Goal: Task Accomplishment & Management: Complete application form

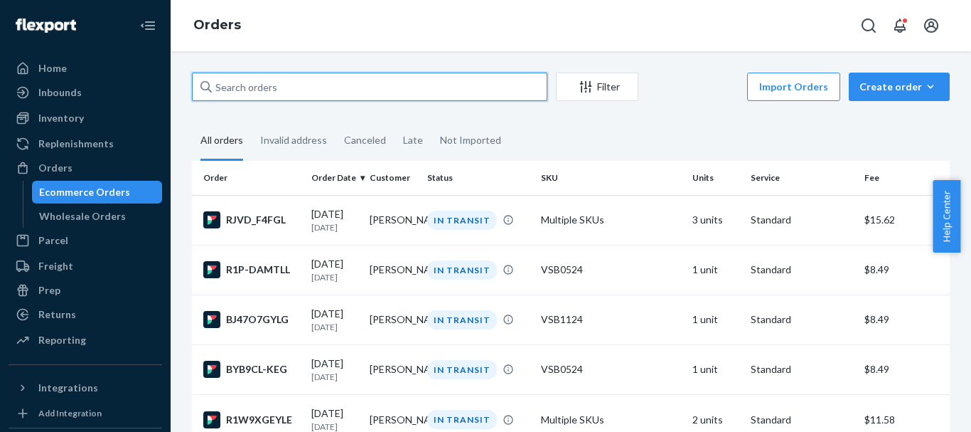
click at [319, 87] on input "text" at bounding box center [370, 87] width 356 height 28
paste input "[PERSON_NAME]"
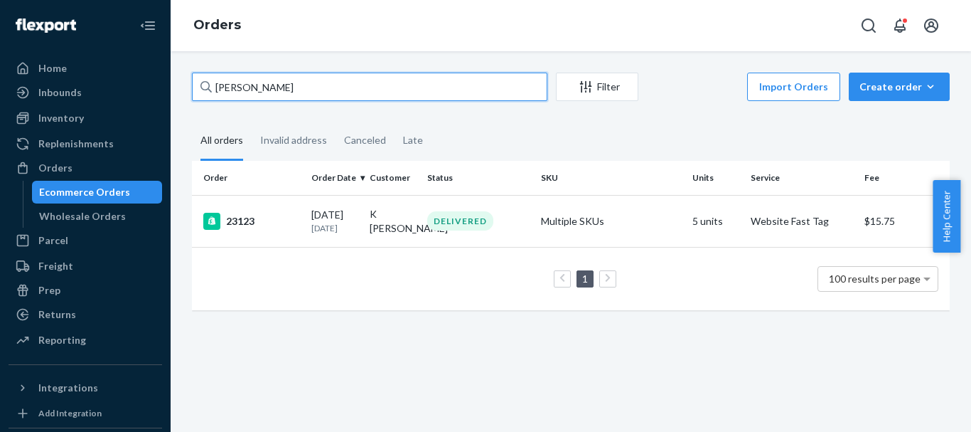
type input "[PERSON_NAME]"
drag, startPoint x: 314, startPoint y: 89, endPoint x: 68, endPoint y: 69, distance: 247.6
click at [68, 69] on div "Home Inbounds Shipping Plans Problems Inventory Products Replenishments Orders …" at bounding box center [485, 216] width 971 height 432
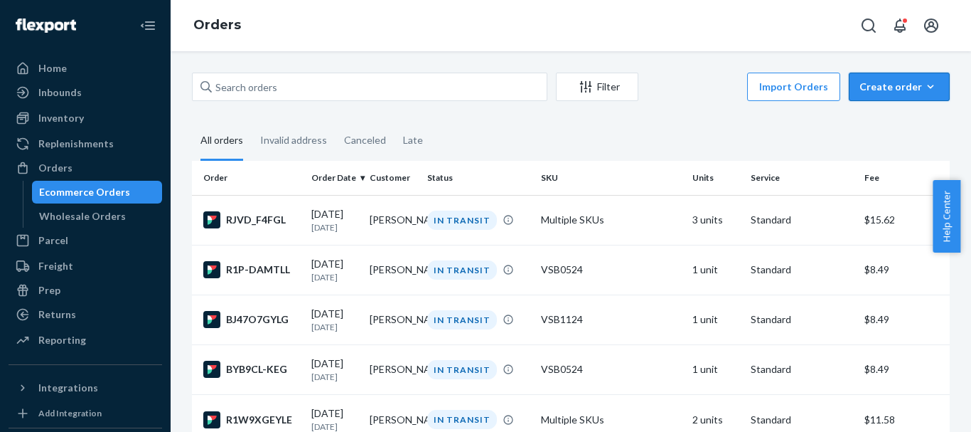
click at [879, 86] on div "Create order" at bounding box center [900, 87] width 80 height 14
click at [898, 119] on span "Ecommerce order" at bounding box center [908, 121] width 88 height 10
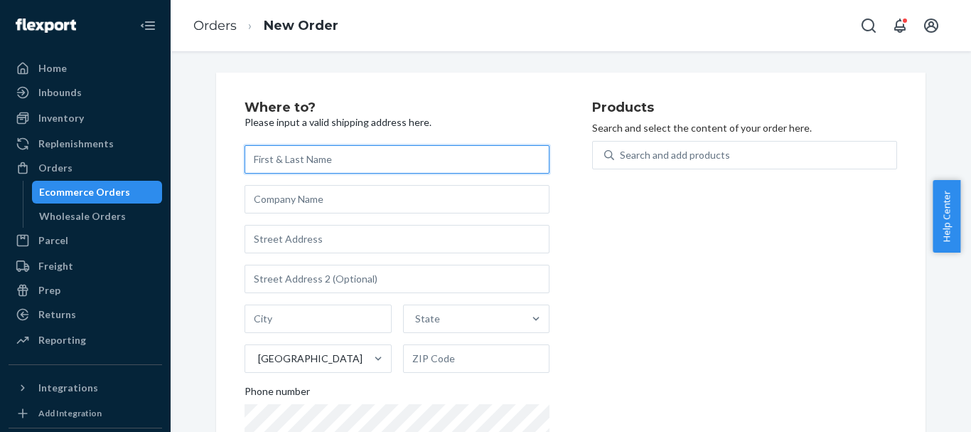
paste input "[PERSON_NAME]"
type input "[PERSON_NAME]"
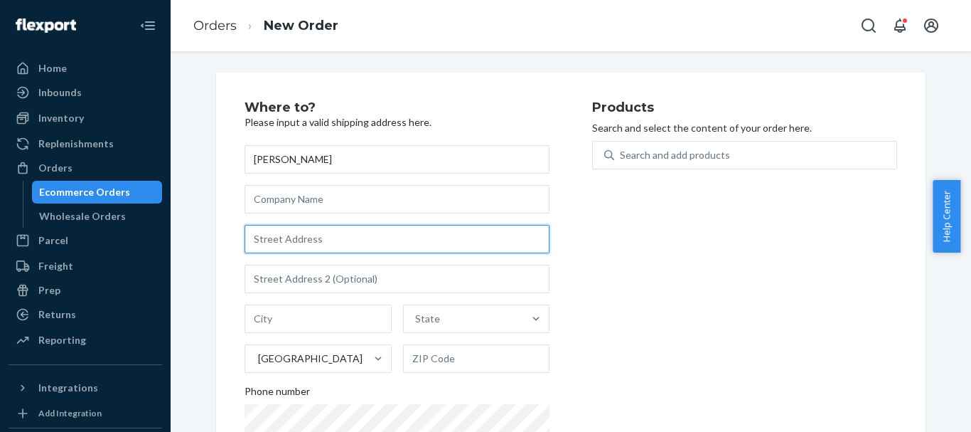
click at [302, 243] on input "text" at bounding box center [397, 239] width 305 height 28
paste input "[STREET_ADDRESS][PERSON_NAME]"
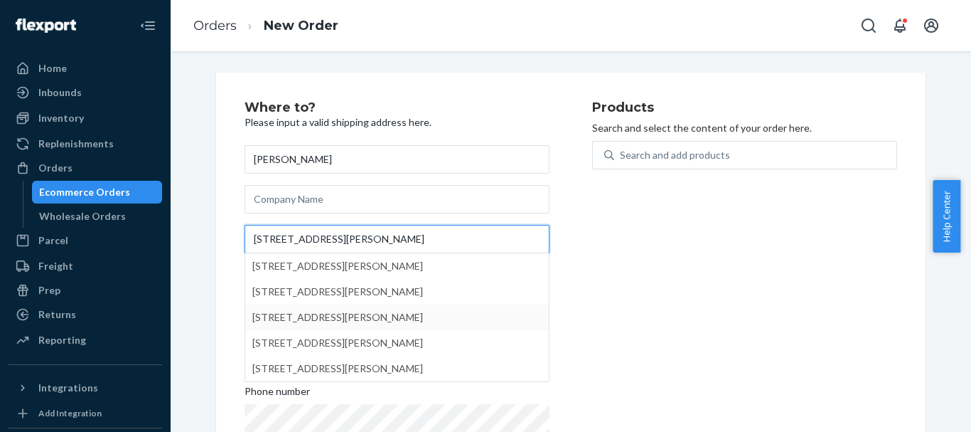
type input "[STREET_ADDRESS][PERSON_NAME]"
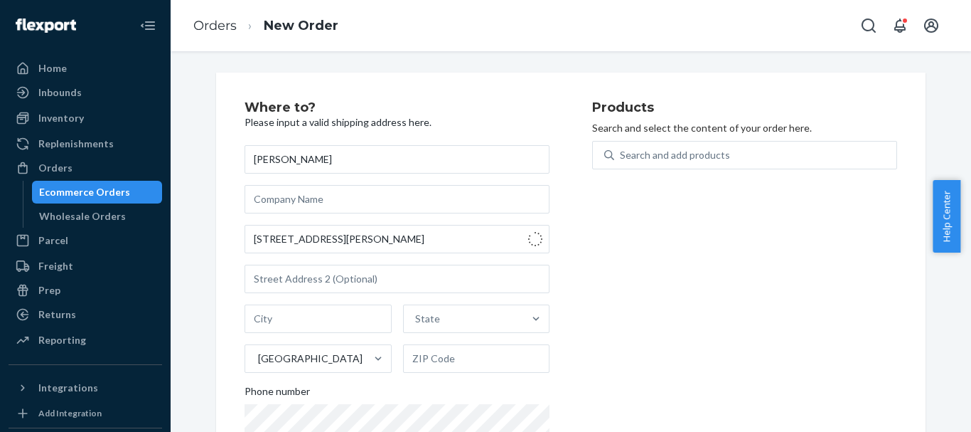
type input "Millvale"
type input "15209"
drag, startPoint x: 293, startPoint y: 319, endPoint x: 207, endPoint y: 304, distance: 87.2
click at [207, 304] on div "Where to? Please input a valid shipping address here. [PERSON_NAME] [STREET_ADD…" at bounding box center [571, 293] width 731 height 440
paste input "[GEOGRAPHIC_DATA]"
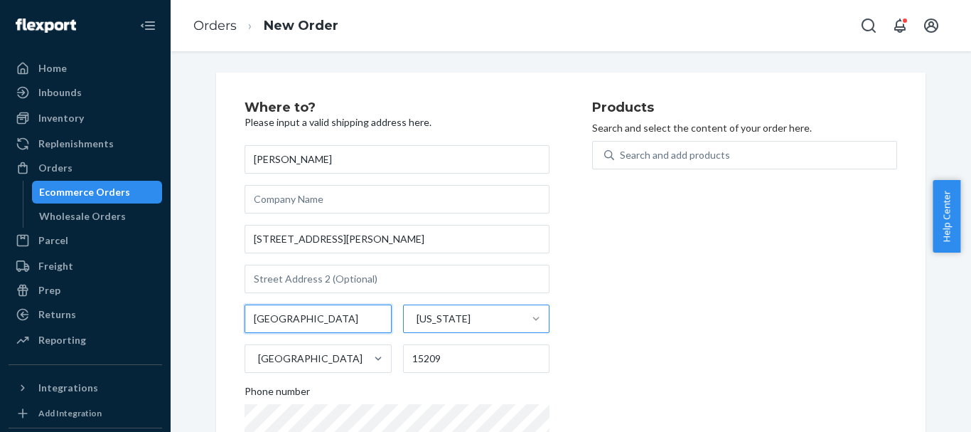
type input "[GEOGRAPHIC_DATA]"
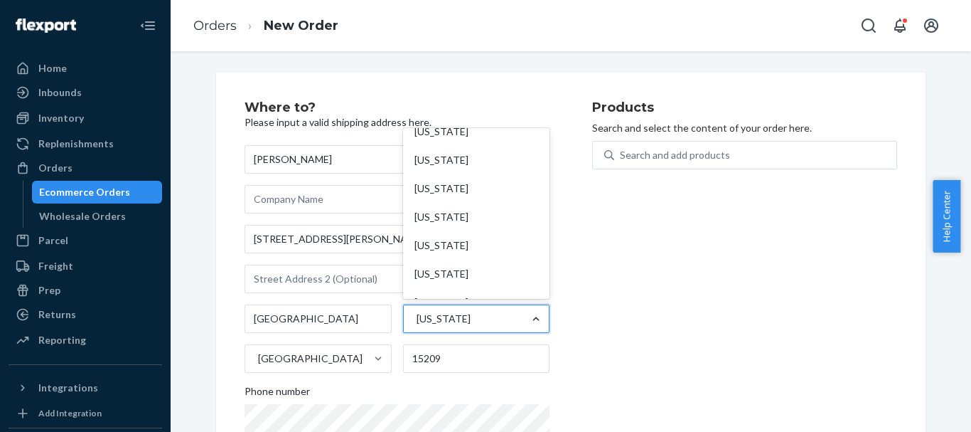
scroll to position [575, 0]
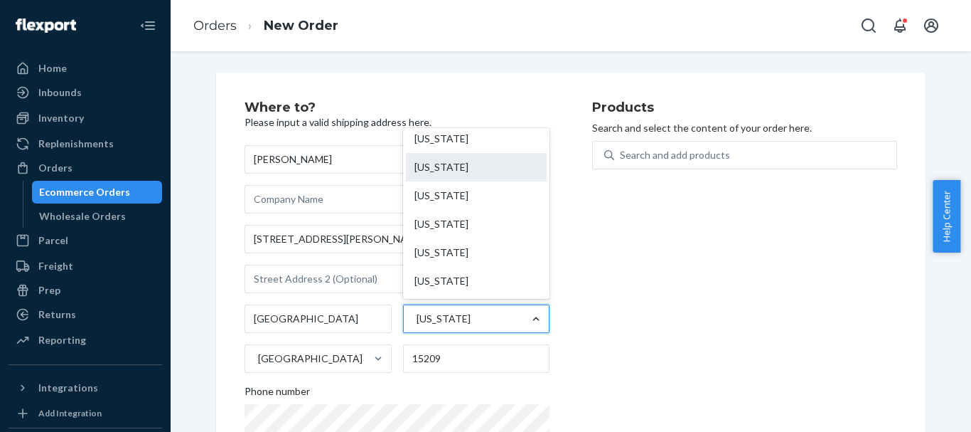
click at [449, 168] on div "[US_STATE]" at bounding box center [477, 167] width 142 height 28
click at [417, 312] on input "option [US_STATE] focused, 22 of 59. 59 results available. Use Up and Down to c…" at bounding box center [415, 319] width 1 height 14
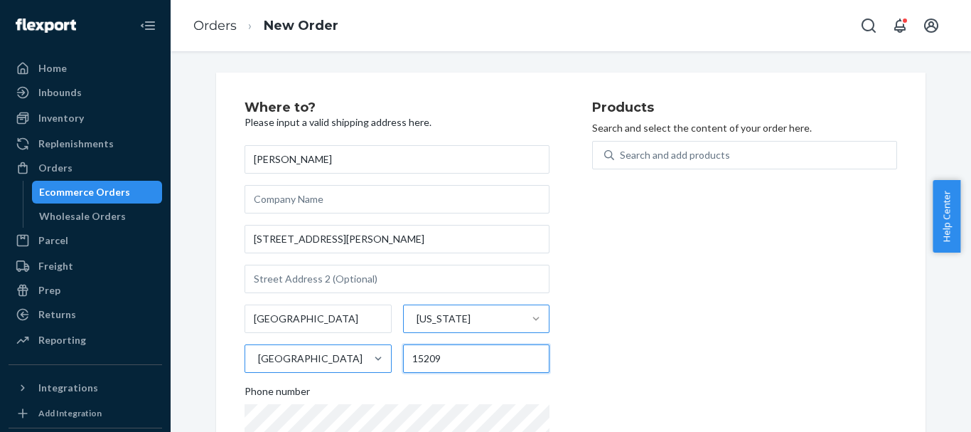
drag, startPoint x: 452, startPoint y: 361, endPoint x: 374, endPoint y: 349, distance: 79.1
click at [374, 349] on div "[GEOGRAPHIC_DATA] [US_STATE] [GEOGRAPHIC_DATA] 15209" at bounding box center [397, 338] width 305 height 68
paste input "04401"
type input "04401"
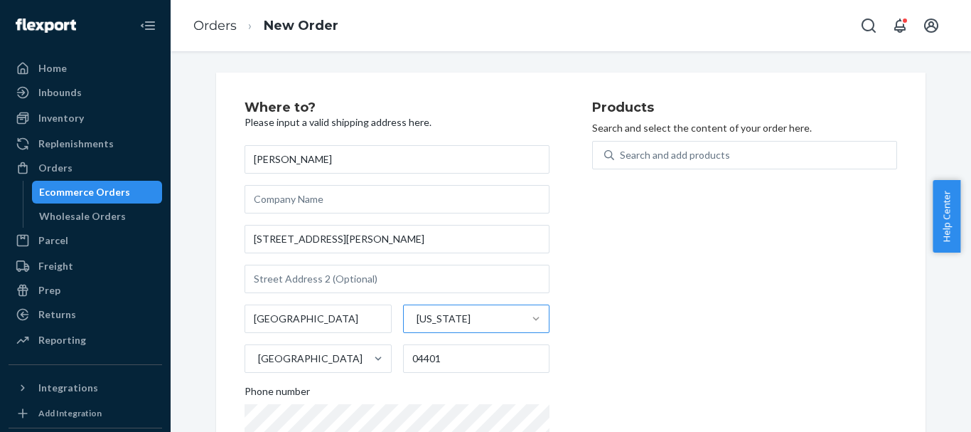
click at [772, 298] on div "Products Search and select the content of your order here. Search and add produ…" at bounding box center [744, 292] width 305 height 383
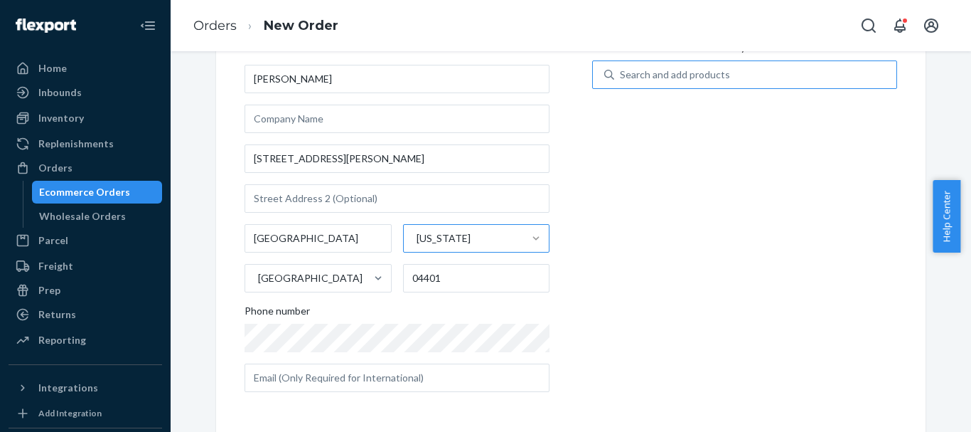
click at [628, 79] on div "Search and add products" at bounding box center [675, 75] width 110 height 14
click at [622, 79] on input "Search and add products" at bounding box center [620, 75] width 1 height 14
paste input "VSB0524"
type input "VSB0524"
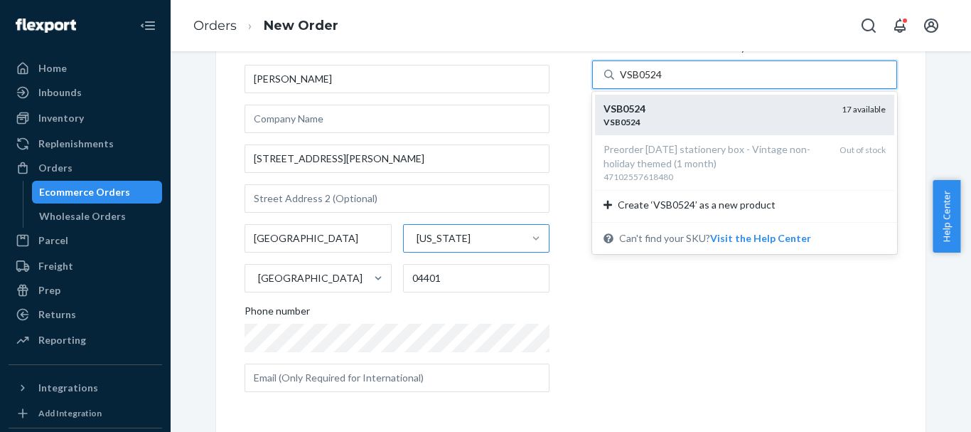
click at [727, 102] on div "VSB0524" at bounding box center [717, 109] width 227 height 14
click at [663, 82] on input "VSB0524" at bounding box center [641, 75] width 43 height 14
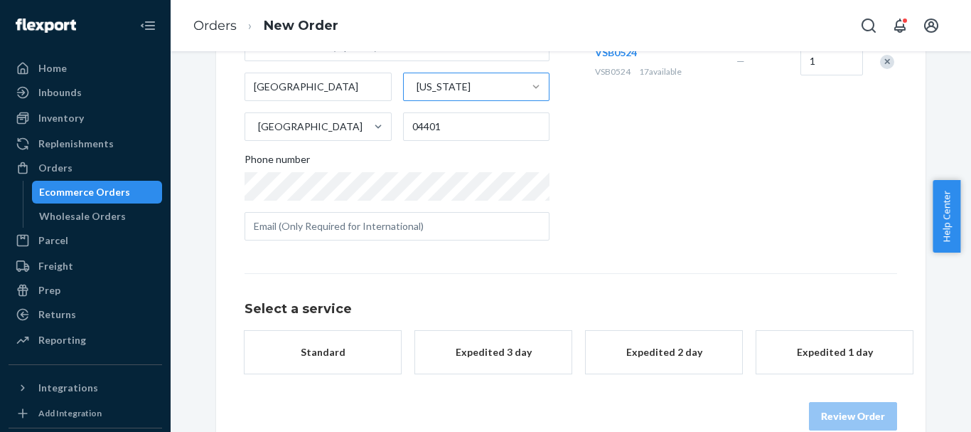
scroll to position [259, 0]
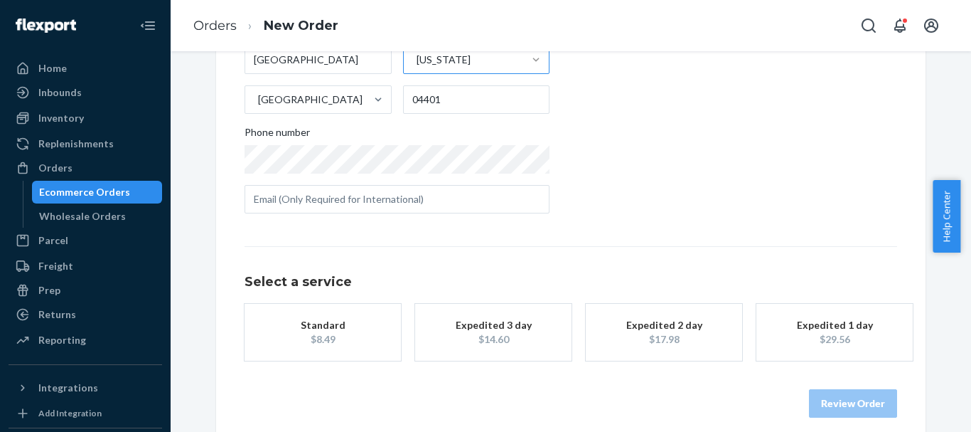
click at [285, 344] on div "$8.49" at bounding box center [323, 339] width 114 height 14
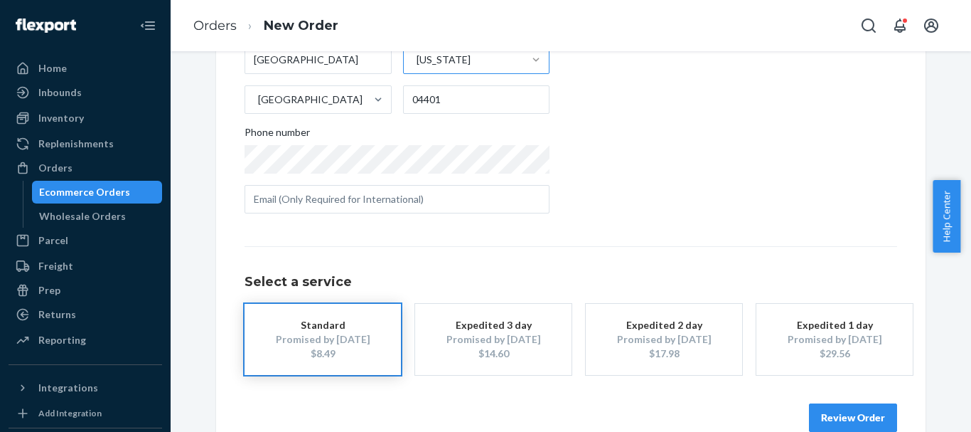
click at [863, 415] on button "Review Order" at bounding box center [853, 417] width 88 height 28
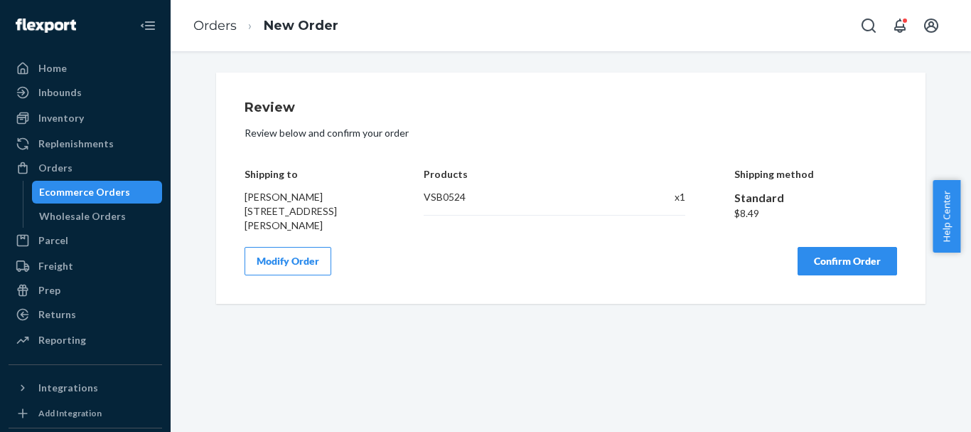
click at [466, 297] on div "Review Review below and confirm your order Shipping to [PERSON_NAME] [STREET_AD…" at bounding box center [571, 188] width 710 height 231
click at [843, 257] on button "Confirm Order" at bounding box center [848, 261] width 100 height 28
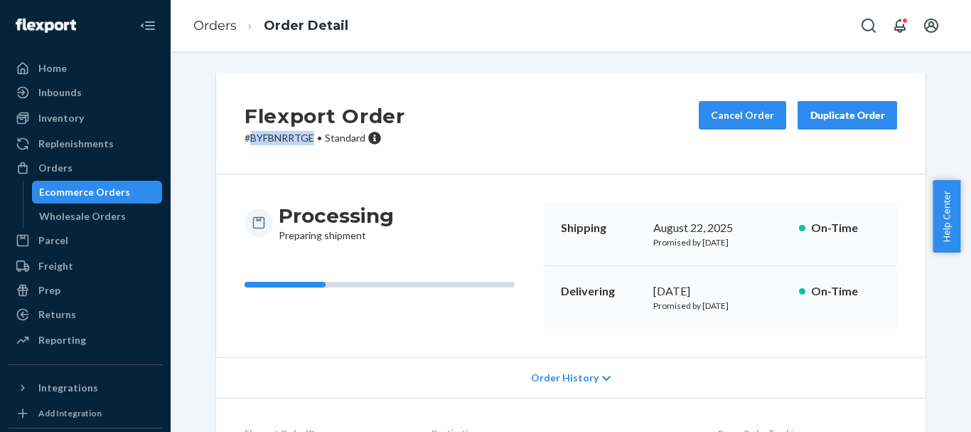
drag, startPoint x: 307, startPoint y: 140, endPoint x: 244, endPoint y: 140, distance: 62.6
click at [245, 140] on p "# BYFBNRRTGE • Standard" at bounding box center [325, 138] width 161 height 14
copy p "BYFBNRRTGE"
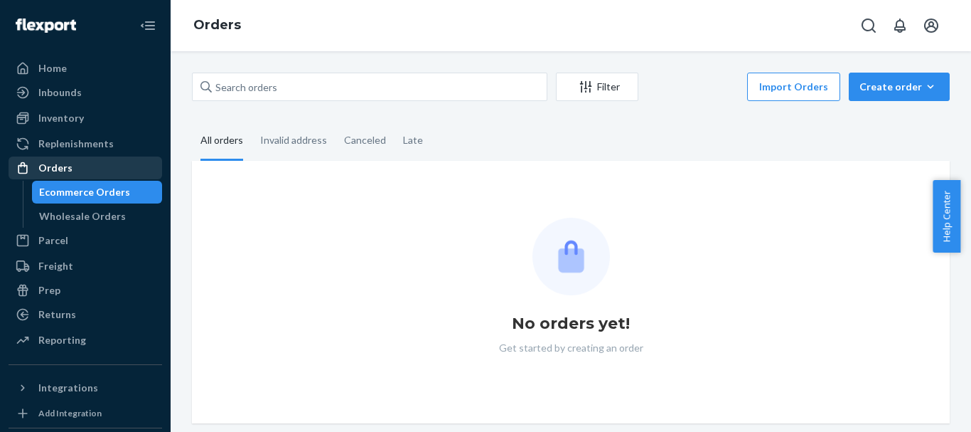
click at [77, 162] on div "Orders" at bounding box center [85, 168] width 151 height 20
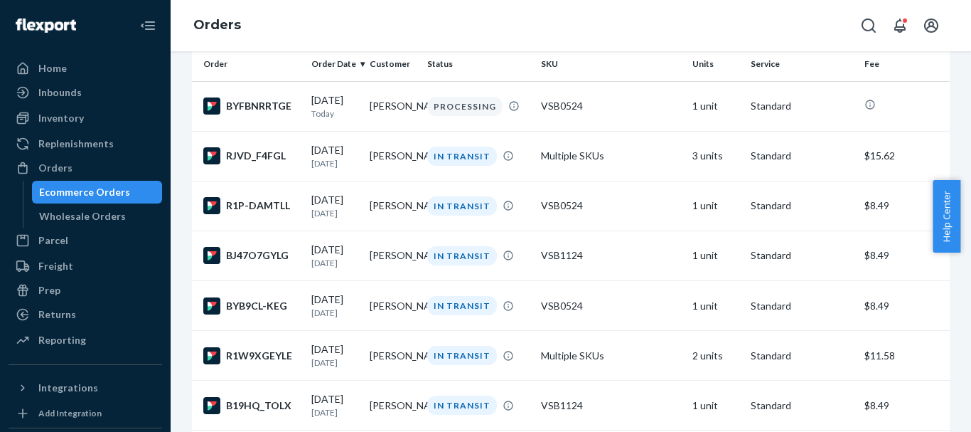
scroll to position [126, 0]
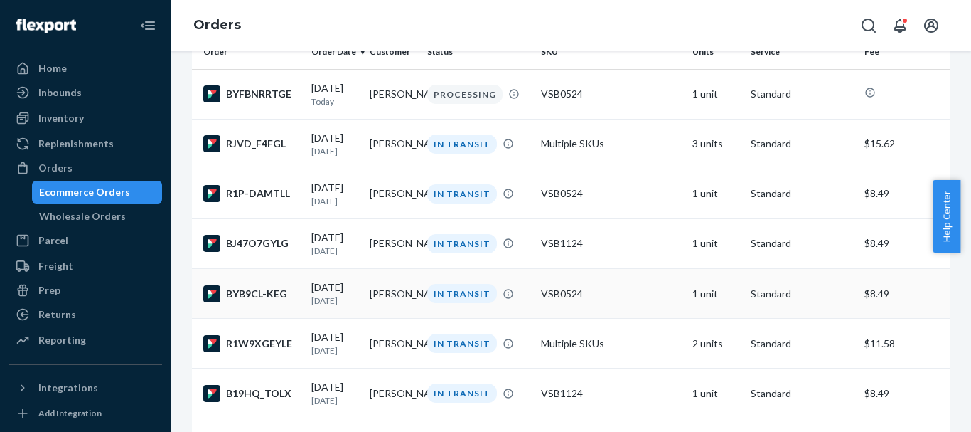
click at [251, 301] on div "BYB9CL-KEG" at bounding box center [251, 293] width 97 height 17
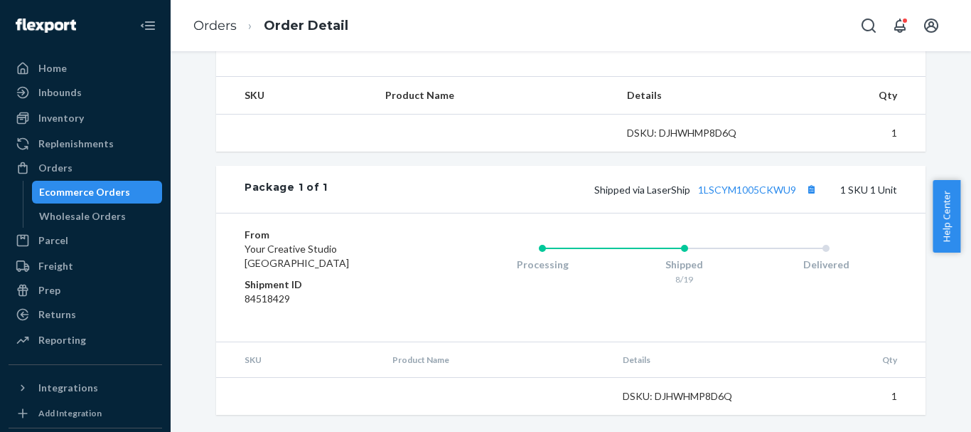
scroll to position [511, 0]
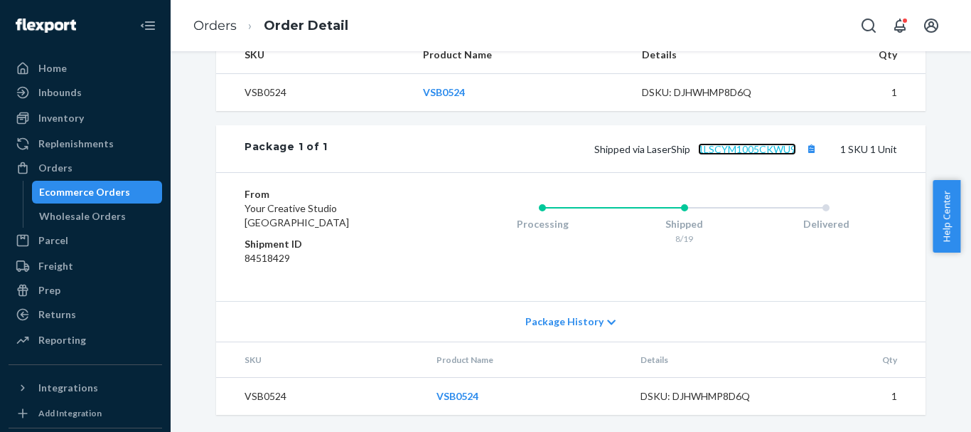
click at [742, 147] on link "1LSCYM1005CKWU9" at bounding box center [747, 149] width 98 height 12
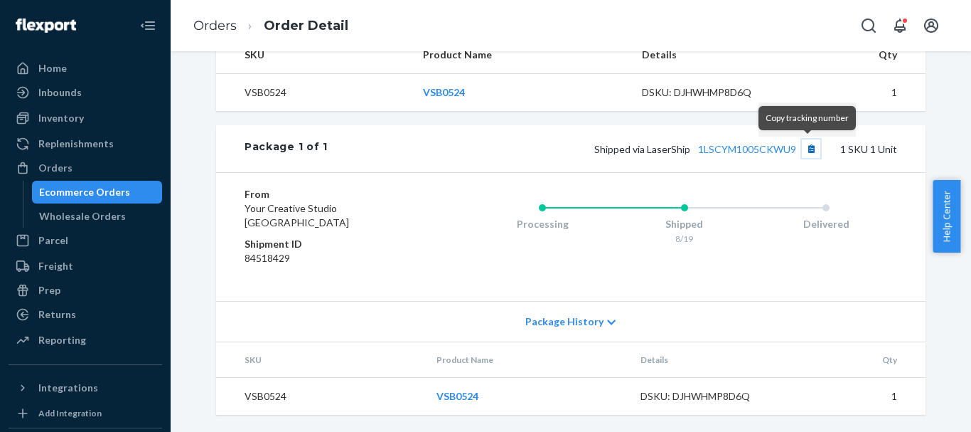
click at [806, 149] on button "Copy tracking number" at bounding box center [811, 148] width 18 height 18
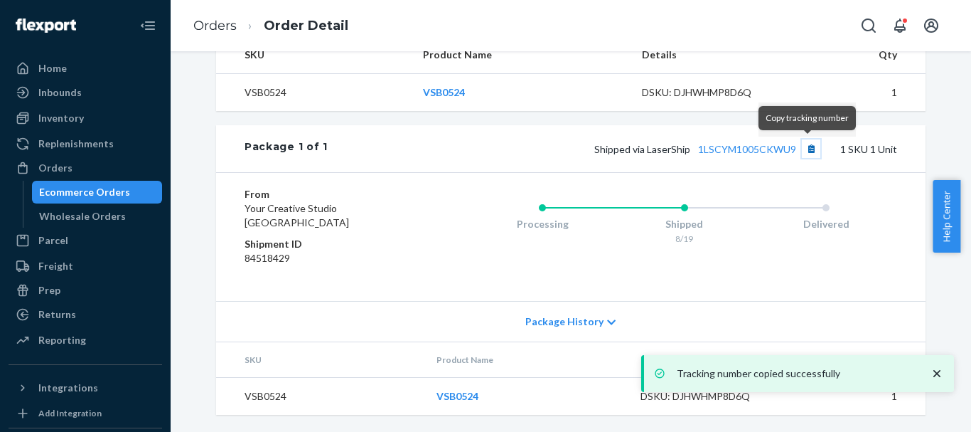
click at [810, 148] on button "Copy tracking number" at bounding box center [811, 148] width 18 height 18
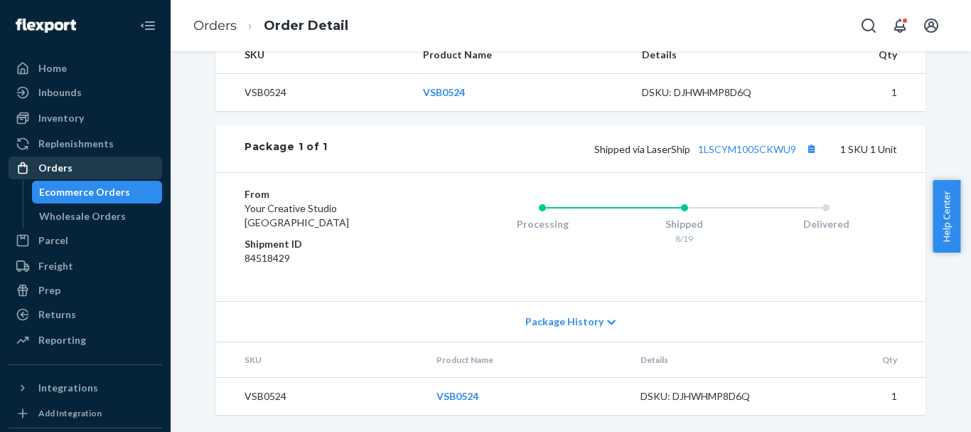
click at [79, 172] on div "Orders" at bounding box center [85, 168] width 151 height 20
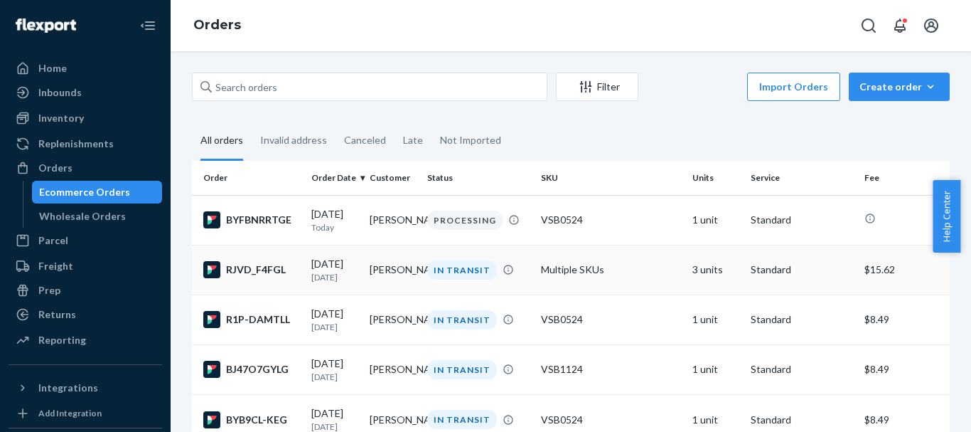
click at [240, 268] on div "RJVD_F4FGL" at bounding box center [251, 269] width 97 height 17
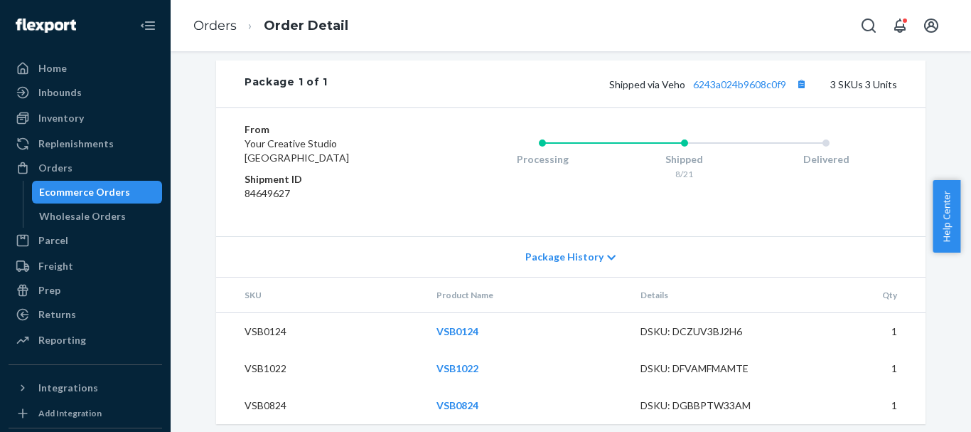
scroll to position [659, 0]
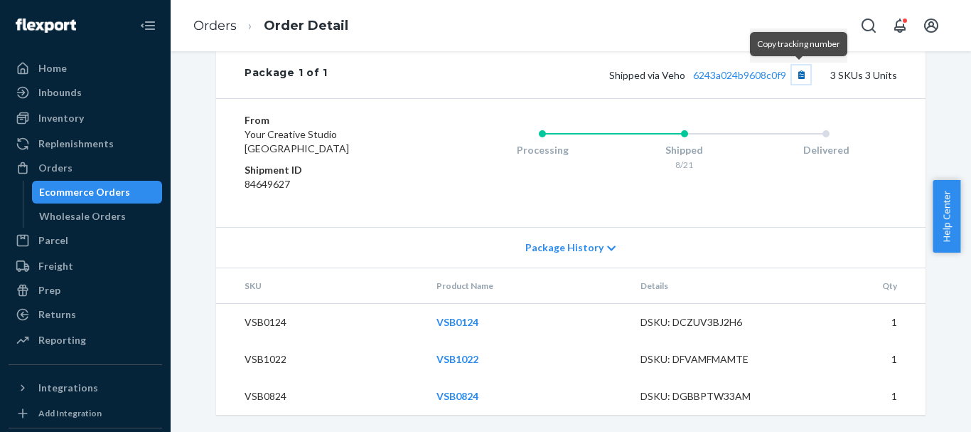
click at [794, 73] on button "Copy tracking number" at bounding box center [801, 74] width 18 height 18
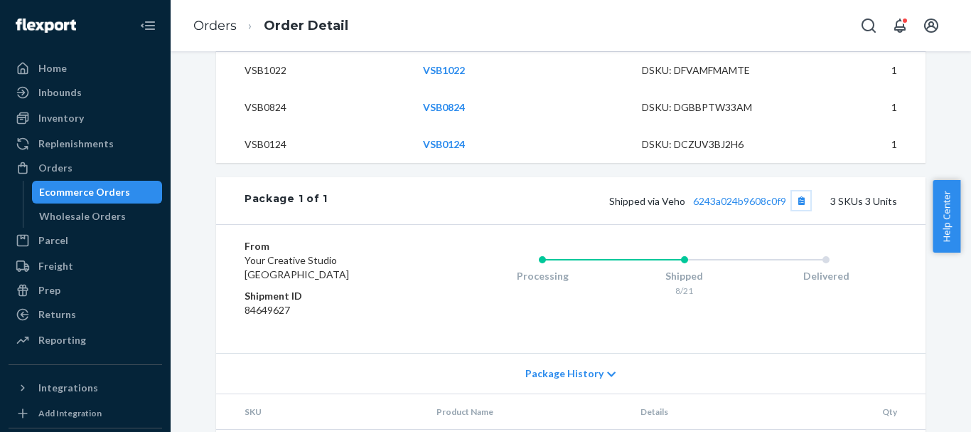
scroll to position [511, 0]
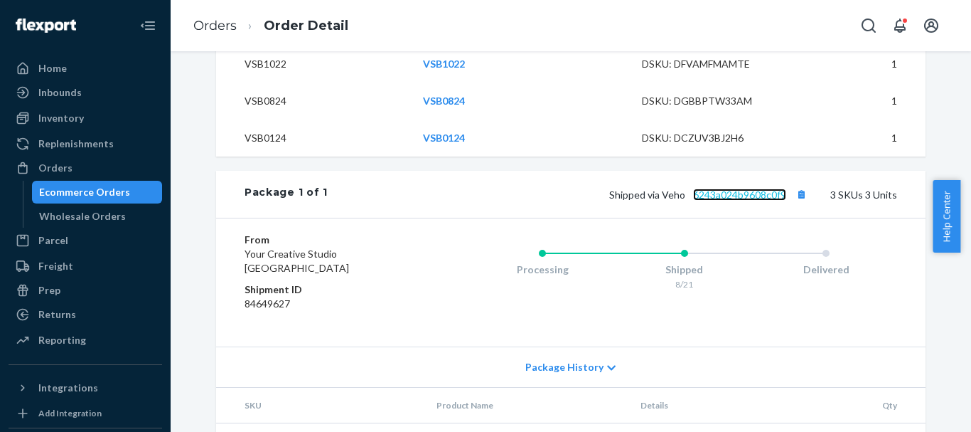
click at [756, 201] on link "6243a024b9608c0f9" at bounding box center [739, 194] width 93 height 12
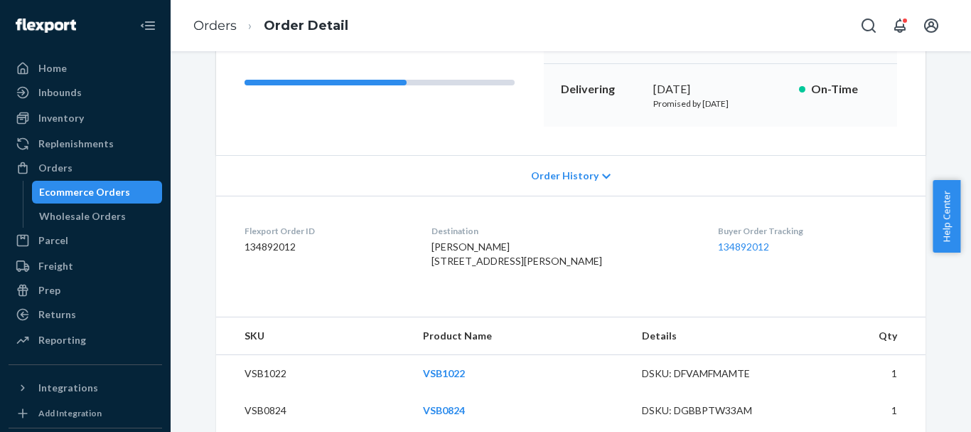
scroll to position [0, 0]
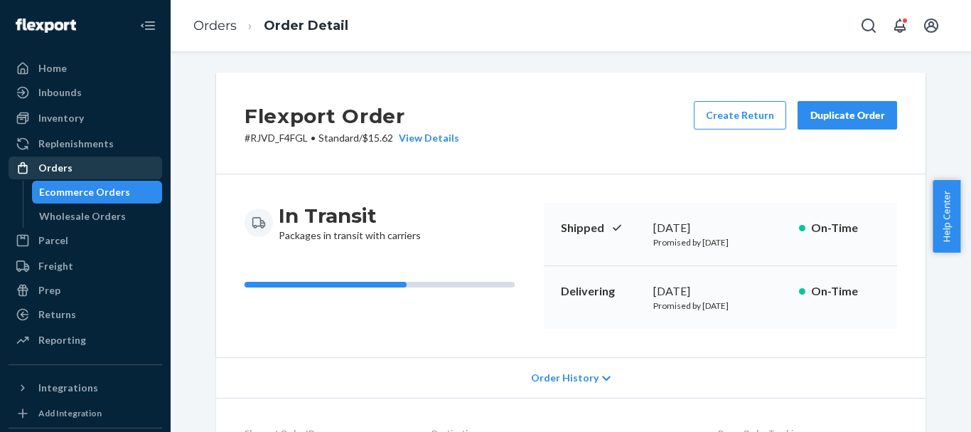
click at [124, 168] on div "Orders" at bounding box center [85, 168] width 151 height 20
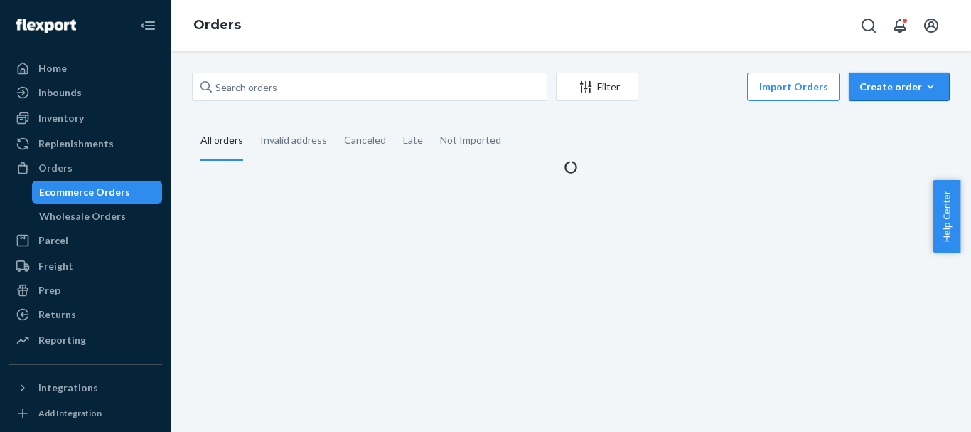
click at [885, 90] on div "Create order" at bounding box center [900, 87] width 80 height 14
click at [882, 125] on span "Ecommerce order" at bounding box center [908, 121] width 88 height 10
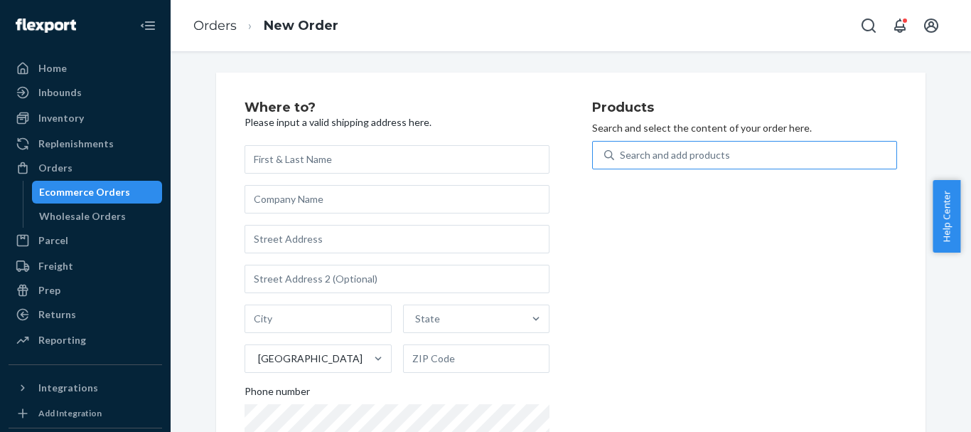
click at [672, 155] on div "Search and add products" at bounding box center [675, 155] width 110 height 14
click at [622, 155] on input "Search and add products" at bounding box center [620, 155] width 1 height 14
paste input "SKU VSB0324"
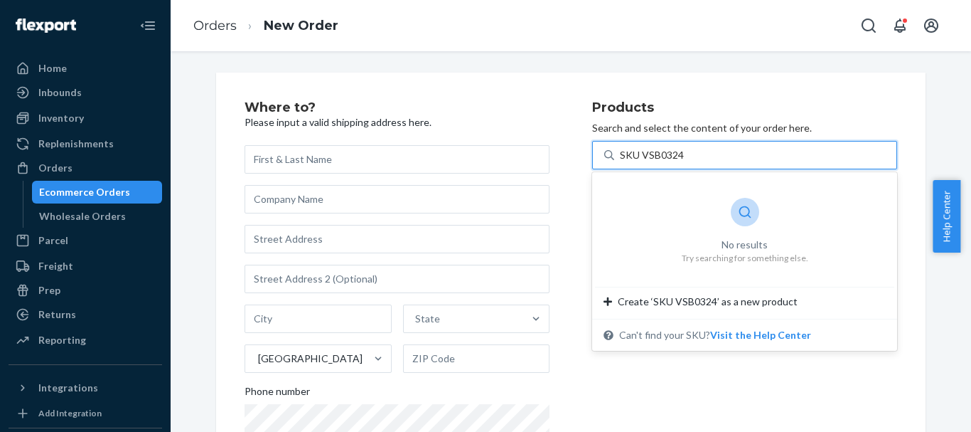
drag, startPoint x: 639, startPoint y: 154, endPoint x: 607, endPoint y: 160, distance: 33.2
click at [607, 160] on div "SKU VSB0324 SKU VSB0324" at bounding box center [744, 155] width 305 height 28
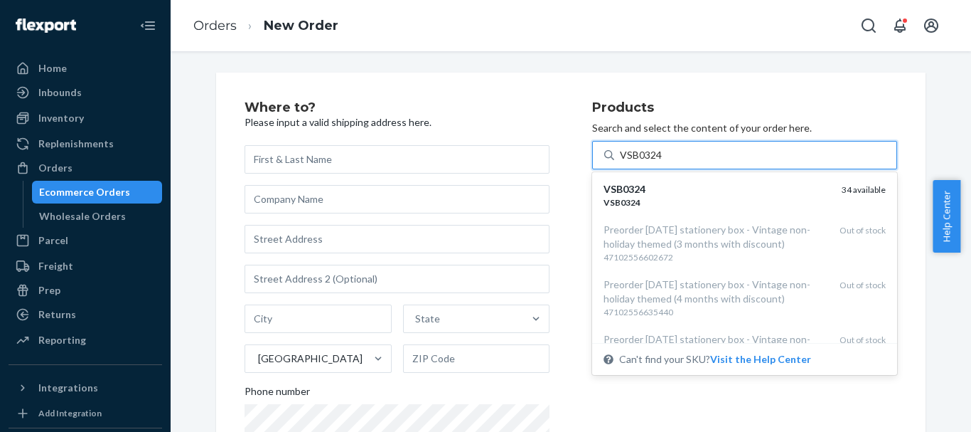
type input "VSB0324"
